Goal: Navigation & Orientation: Find specific page/section

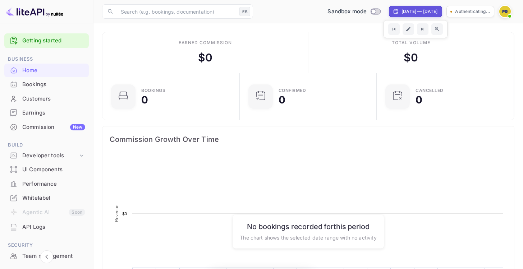
scroll to position [111, 128]
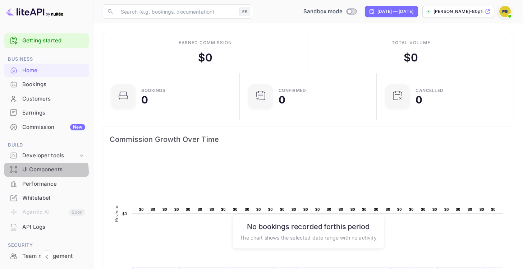
click at [44, 172] on div "UI Components" at bounding box center [53, 170] width 63 height 8
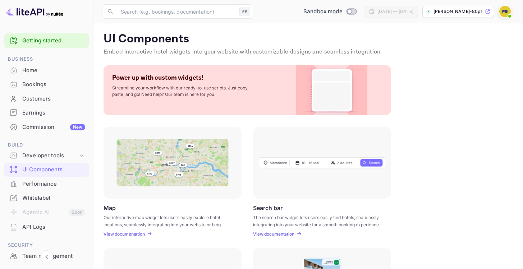
click at [41, 200] on div "Whitelabel" at bounding box center [53, 198] width 63 height 8
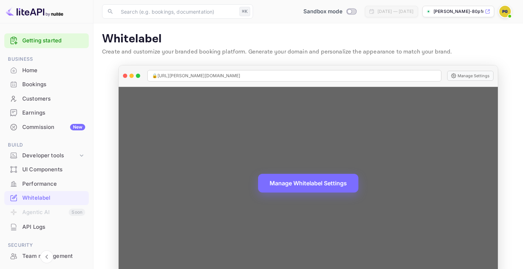
click at [165, 76] on span "🔒 [URL][PERSON_NAME][DOMAIN_NAME]" at bounding box center [196, 76] width 88 height 6
drag, startPoint x: 165, startPoint y: 76, endPoint x: 246, endPoint y: 79, distance: 81.0
click at [246, 79] on div "🔒 [URL][PERSON_NAME][DOMAIN_NAME]" at bounding box center [294, 76] width 295 height 12
copy span "[URL][PERSON_NAME][DOMAIN_NAME]"
